Goal: Task Accomplishment & Management: Use online tool/utility

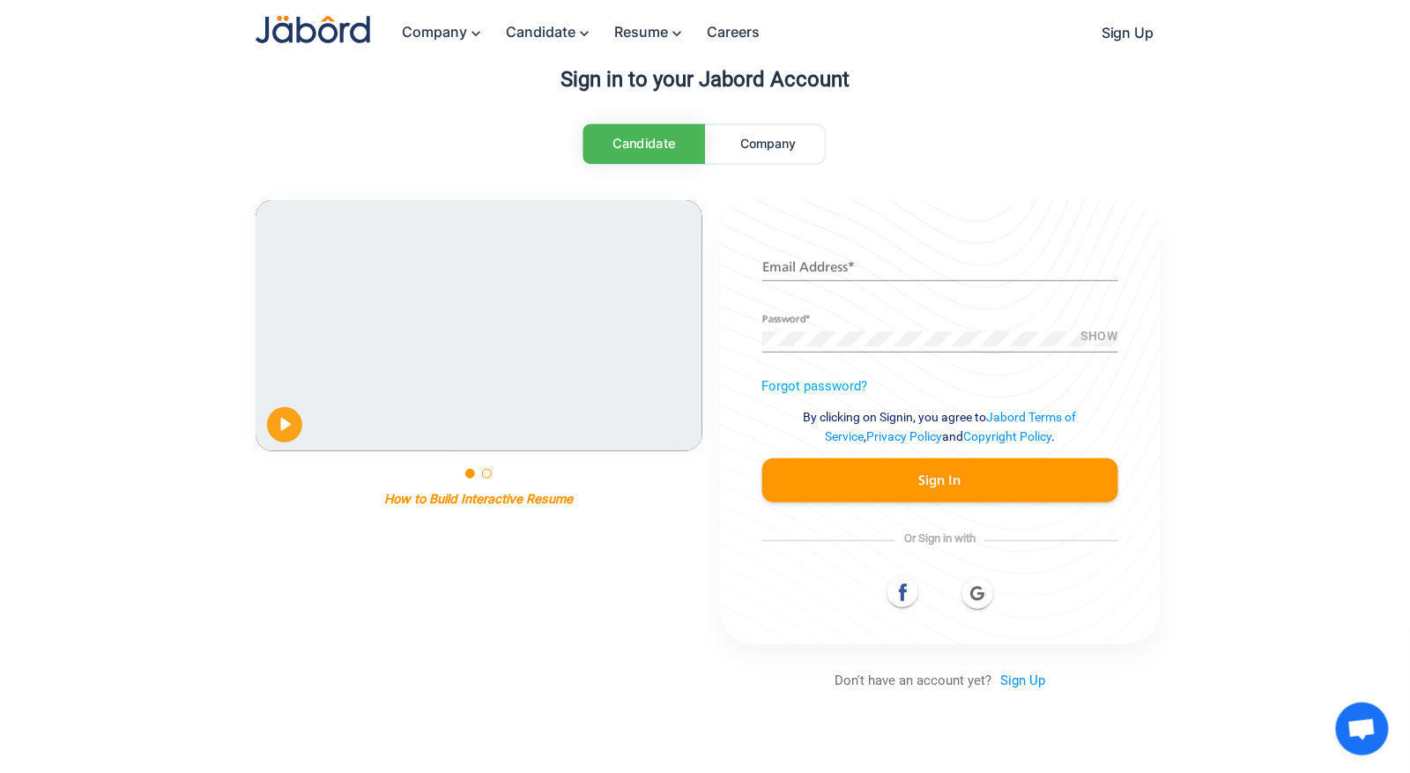
scroll to position [391, 0]
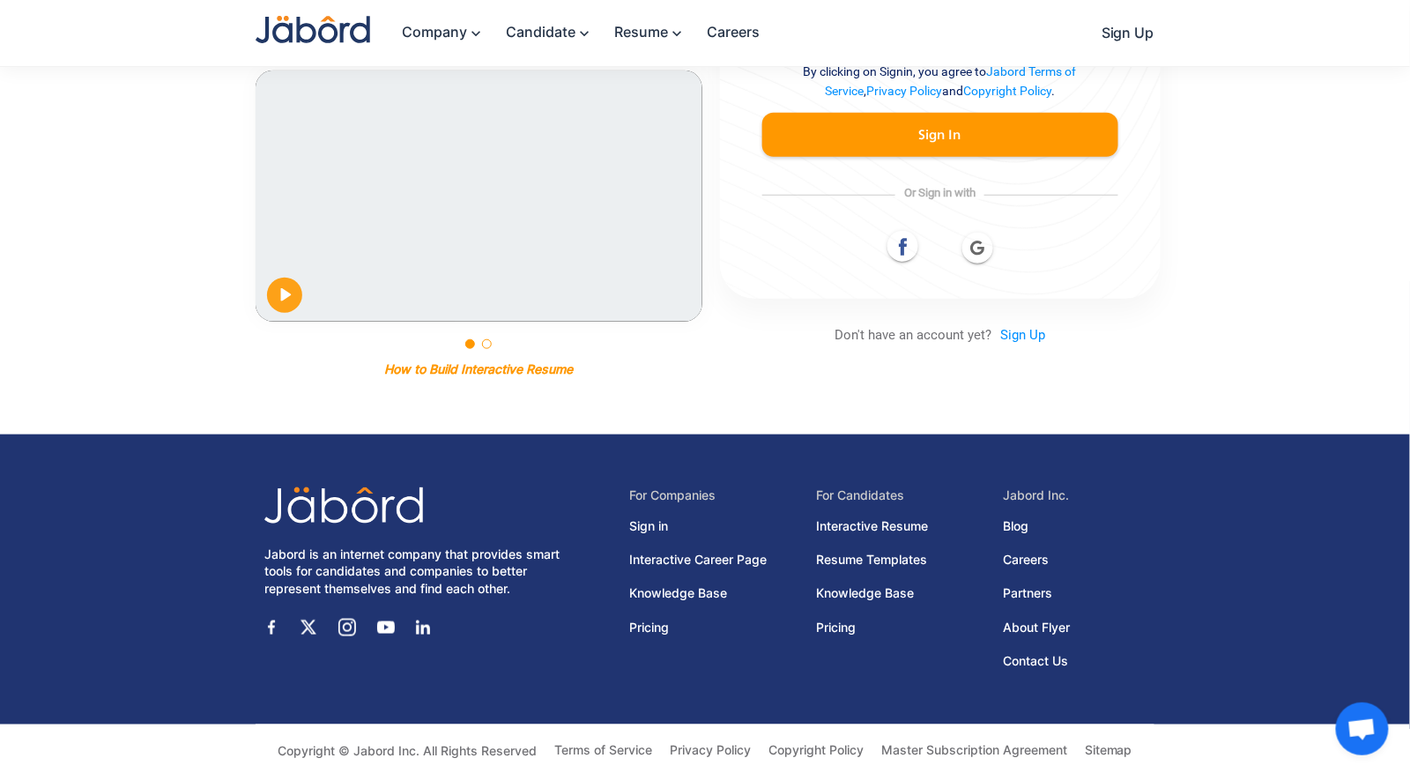
click at [486, 344] on div at bounding box center [487, 344] width 10 height 10
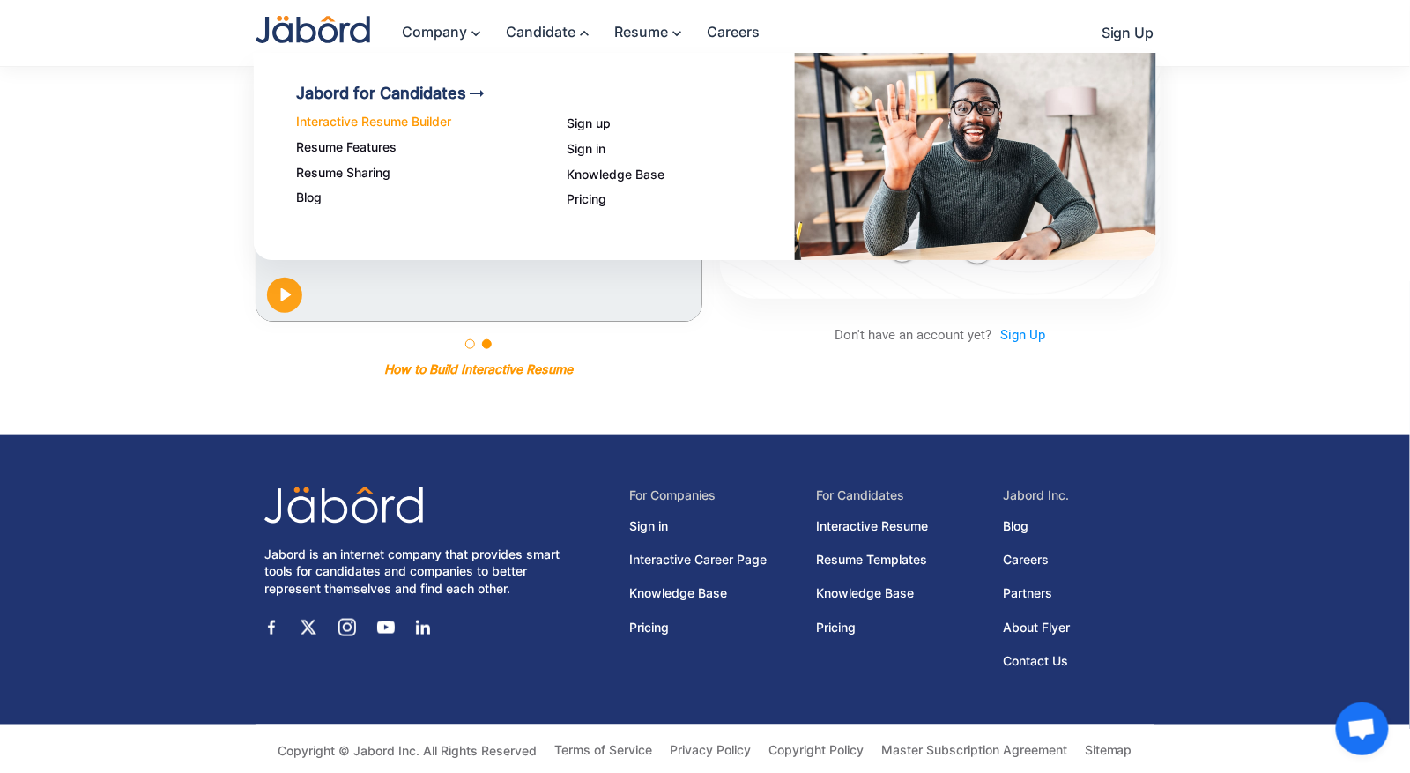
click at [401, 117] on link "Interactive Resume Builder" at bounding box center [410, 122] width 228 height 15
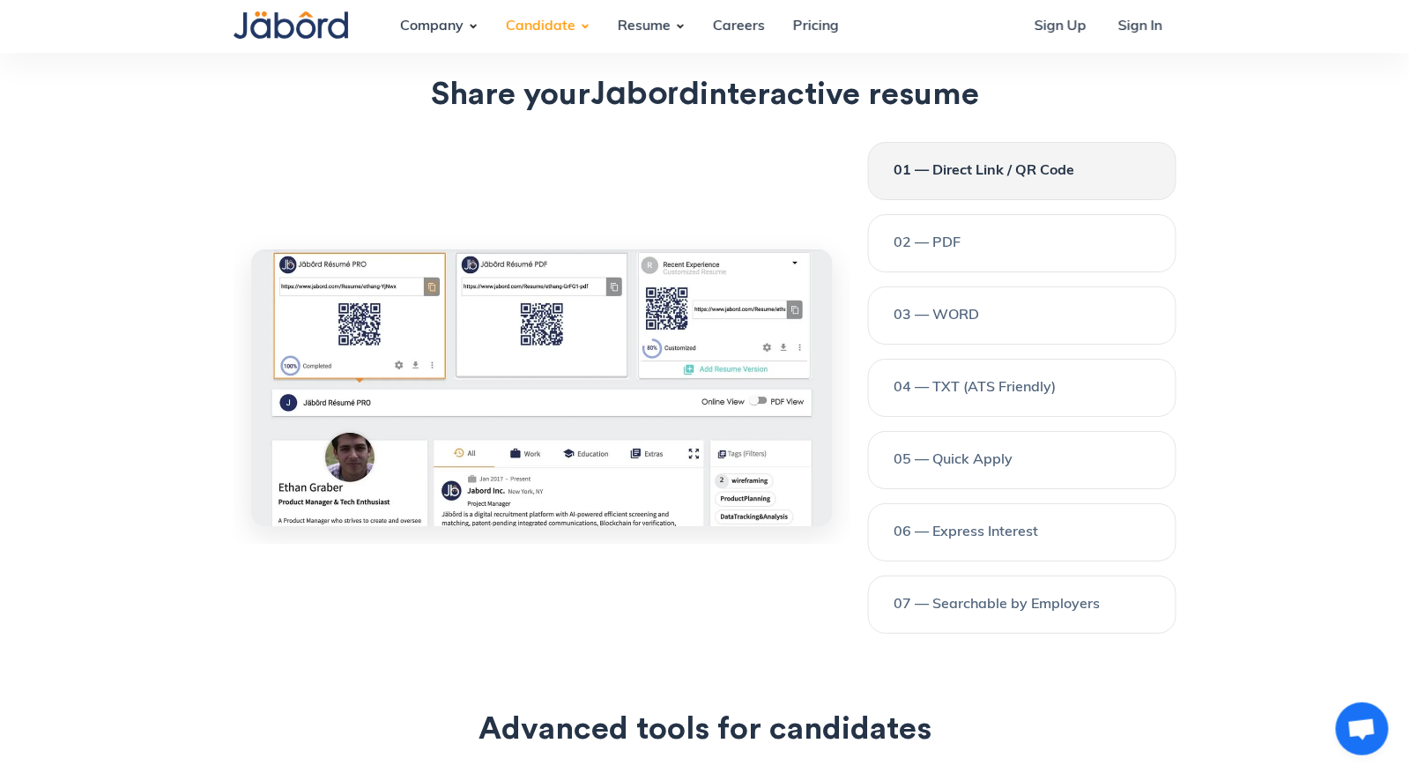
scroll to position [4151, 0]
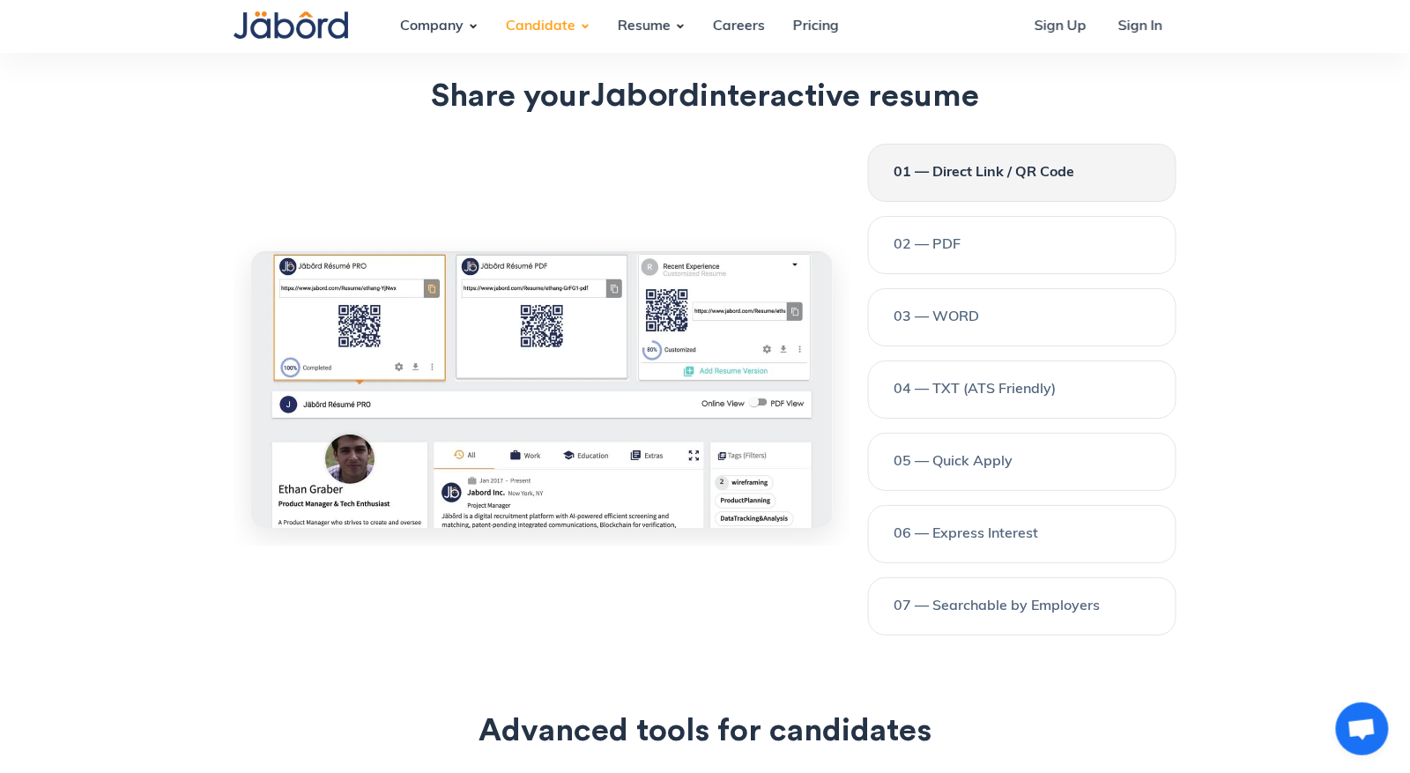
click at [1023, 269] on div "01 — Direct Link / QR Code 02 — PDF 03 — WORD 04 — TXT (ATS Friendly) 05 — Quic…" at bounding box center [1022, 390] width 309 height 492
click at [1028, 257] on link "02 — PDF" at bounding box center [1022, 245] width 309 height 58
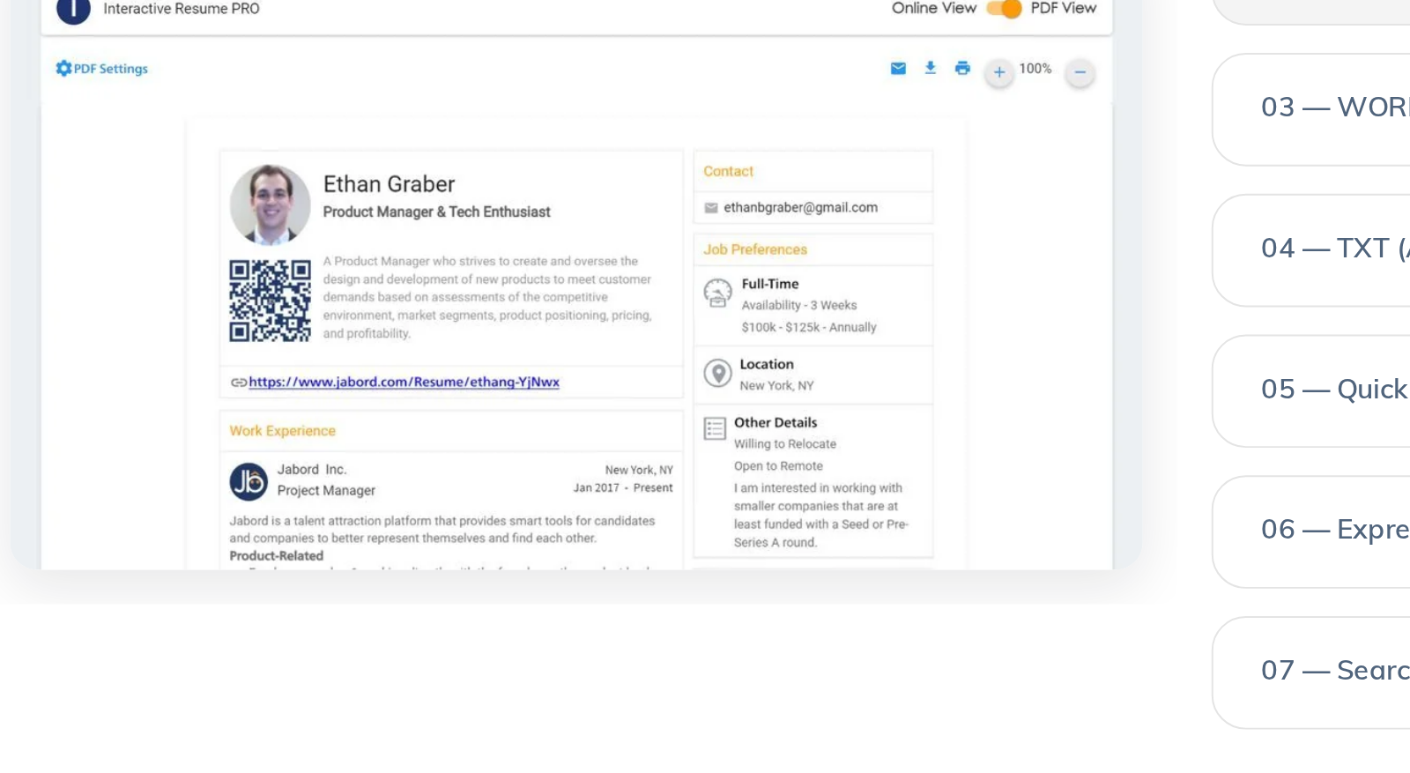
scroll to position [4284, 0]
